Goal: Task Accomplishment & Management: Complete application form

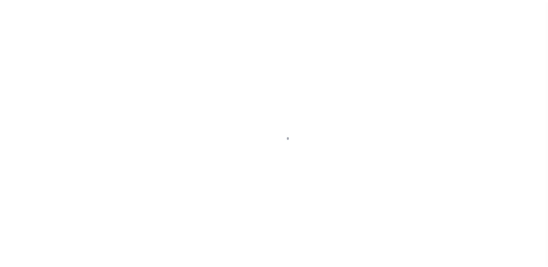
scroll to position [14, 0]
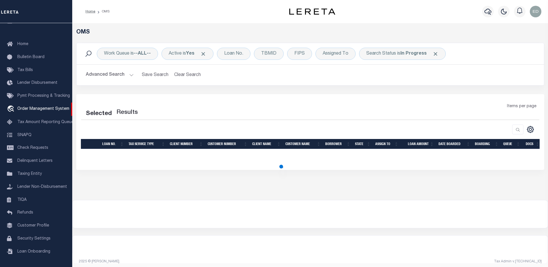
select select "200"
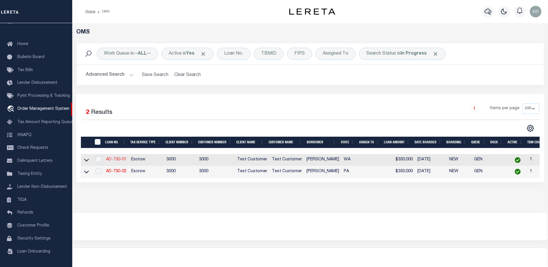
click at [125, 161] on link "AD-730-01" at bounding box center [116, 159] width 21 height 4
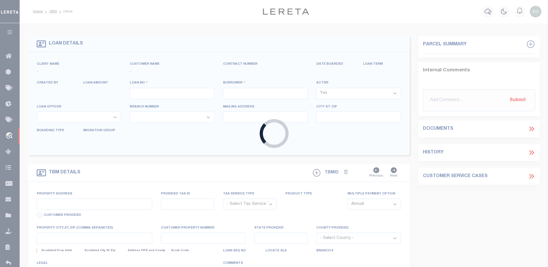
type input "AD-730-01"
type input "[PERSON_NAME]"
select select
type input "[STREET_ADDRESS][PERSON_NAME]"
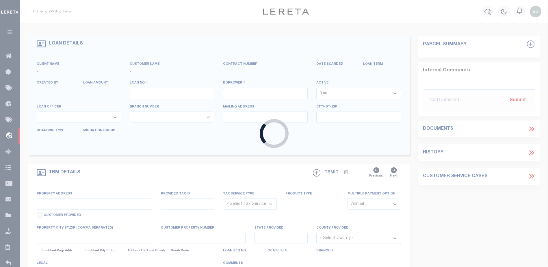
type input "[GEOGRAPHIC_DATA] 98837-1610"
type input "[DATE]"
select select "10"
select select "Escrow"
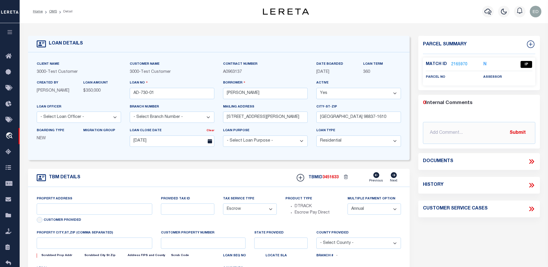
type input "[STREET_ADDRESS][PERSON_NAME]"
select select
type input "[GEOGRAPHIC_DATA] 98837-1610"
type input "WA"
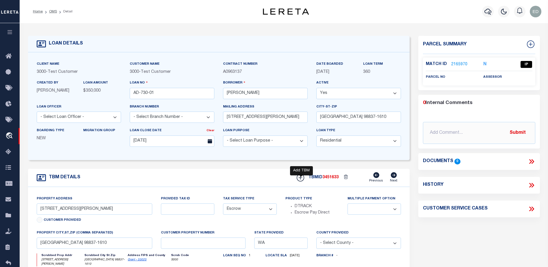
click at [303, 179] on icon at bounding box center [301, 178] width 8 height 8
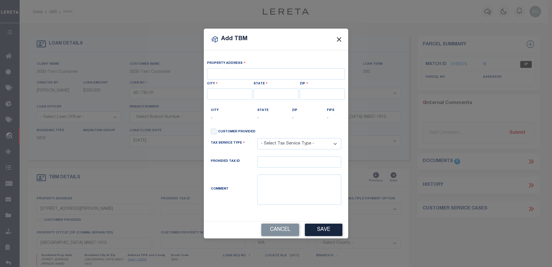
click at [341, 40] on button "Close" at bounding box center [340, 40] width 8 height 8
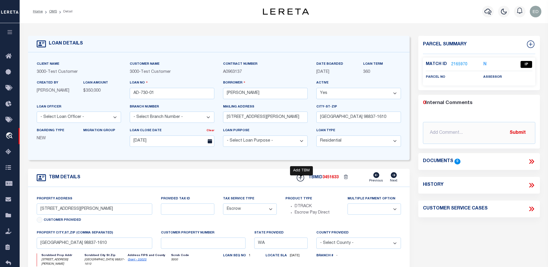
click at [301, 179] on icon at bounding box center [301, 178] width 4 height 4
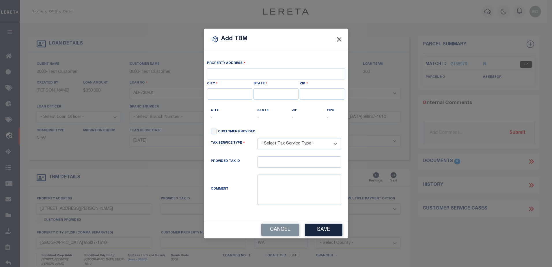
click at [341, 39] on button "Close" at bounding box center [340, 40] width 8 height 8
